Goal: Navigation & Orientation: Go to known website

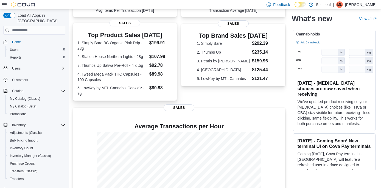
scroll to position [102, 0]
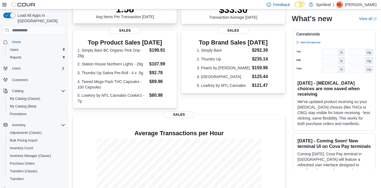
scroll to position [136, 0]
